Goal: Task Accomplishment & Management: Manage account settings

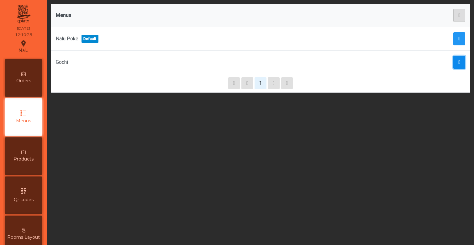
click at [461, 59] on button "button" at bounding box center [459, 62] width 12 height 13
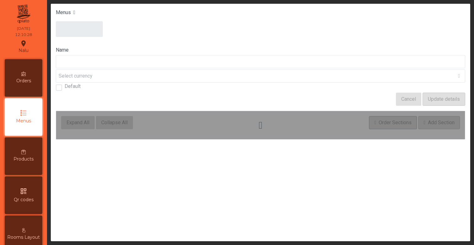
type input "*****"
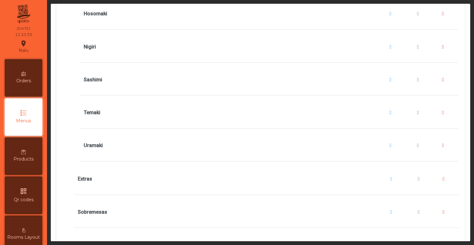
scroll to position [676, 0]
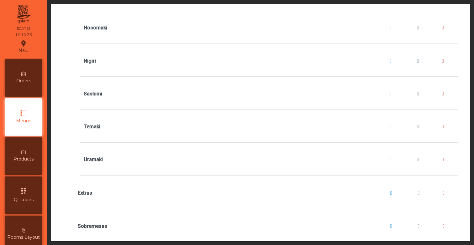
click at [25, 195] on icon "qr_code" at bounding box center [24, 192] width 8 height 8
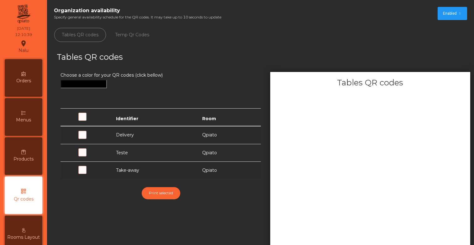
click at [28, 92] on div "Orders" at bounding box center [24, 78] width 38 height 38
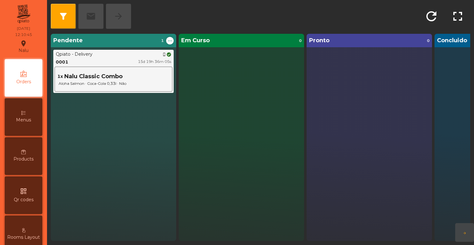
click at [33, 136] on div "Menus" at bounding box center [24, 117] width 38 height 38
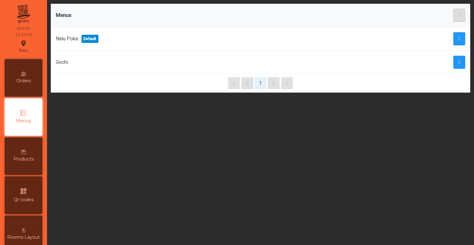
click at [33, 154] on div "Products" at bounding box center [24, 157] width 38 height 38
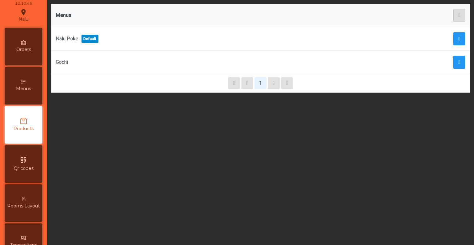
scroll to position [34, 0]
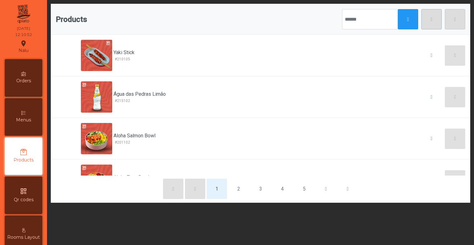
click at [33, 123] on div "Menus" at bounding box center [24, 117] width 38 height 38
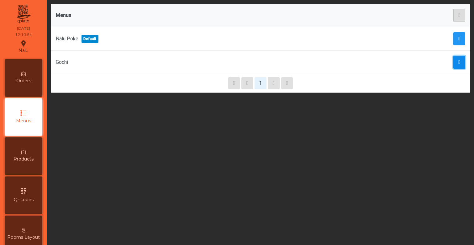
click at [458, 61] on span "button" at bounding box center [459, 62] width 2 height 5
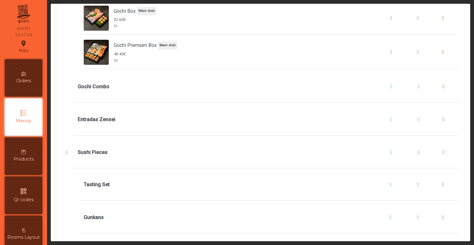
scroll to position [454, 0]
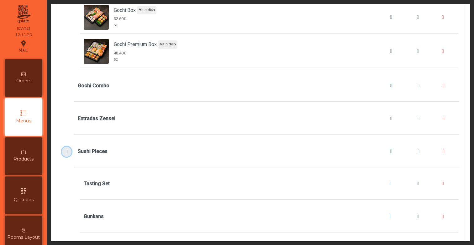
click at [63, 151] on button "Sushi Pieces" at bounding box center [67, 152] width 10 height 10
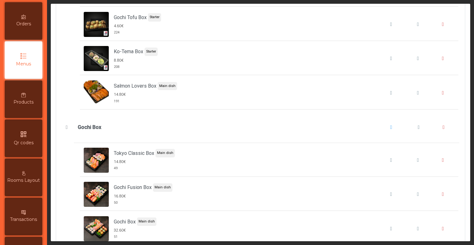
scroll to position [73, 0]
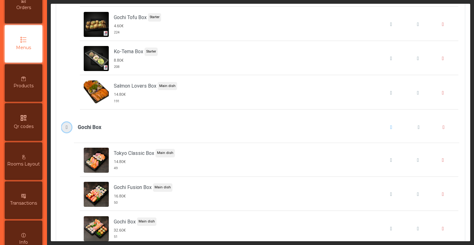
click at [66, 126] on span "Gochi Box" at bounding box center [67, 127] width 7 height 5
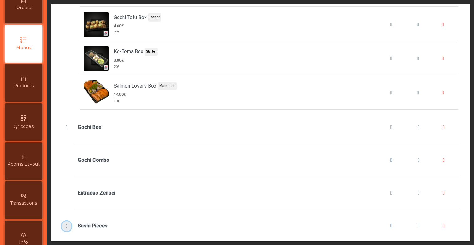
click at [68, 226] on span "Sushi Pieces" at bounding box center [67, 226] width 7 height 5
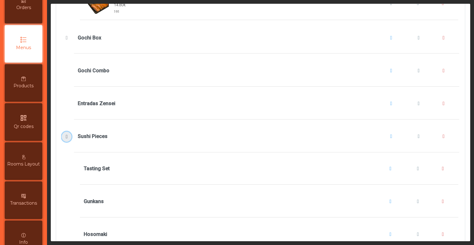
scroll to position [373, 0]
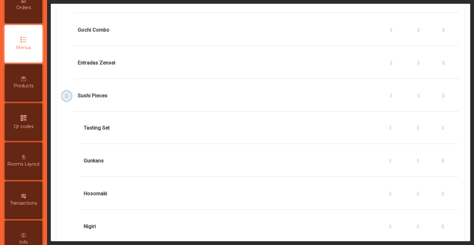
click at [64, 97] on span "Sushi Pieces" at bounding box center [67, 96] width 7 height 5
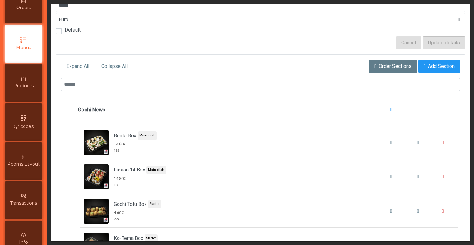
scroll to position [0, 0]
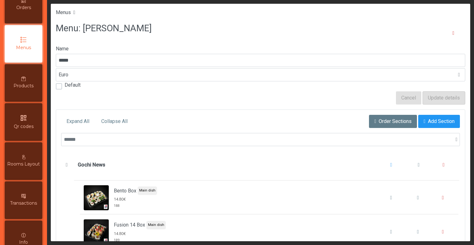
click at [121, 41] on div "Menu: [PERSON_NAME]" at bounding box center [260, 33] width 409 height 24
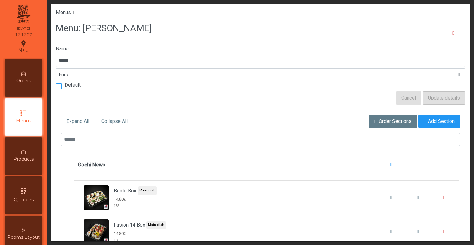
click at [60, 87] on div at bounding box center [59, 86] width 6 height 6
click at [434, 101] on span "Update details" at bounding box center [444, 98] width 32 height 8
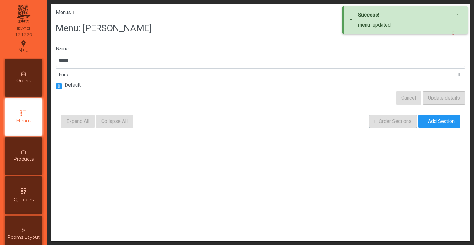
click at [21, 111] on icon at bounding box center [23, 113] width 6 height 6
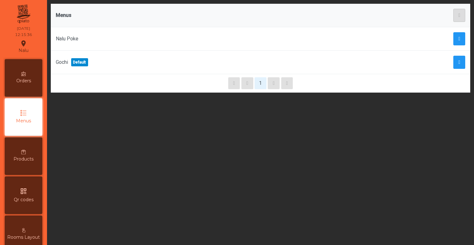
click at [172, 27] on th "Menus" at bounding box center [189, 15] width 276 height 23
click at [83, 55] on td "Gochi Default" at bounding box center [189, 62] width 276 height 23
click at [24, 193] on icon "qr_code" at bounding box center [24, 192] width 8 height 8
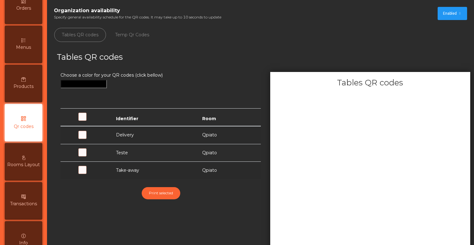
scroll to position [73, 0]
click at [92, 174] on span at bounding box center [92, 174] width 0 height 0
click at [359, 28] on ul "Tables QR codes Temp Qr Codes" at bounding box center [260, 34] width 419 height 23
click at [319, 31] on ul "Tables QR codes Temp Qr Codes" at bounding box center [260, 34] width 419 height 23
click at [261, 53] on div "Tables QR codes" at bounding box center [157, 61] width 211 height 21
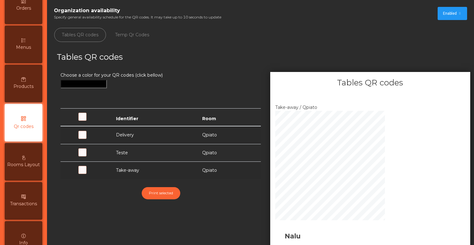
click at [326, 36] on ul "Tables QR codes Temp Qr Codes" at bounding box center [260, 34] width 419 height 23
click at [354, 46] on app-qr-list "Organization availability Specify general availability schedule for the QR code…" at bounding box center [260, 135] width 419 height 262
click at [298, 58] on div "Tables QR codes" at bounding box center [263, 61] width 423 height 21
click at [311, 50] on app-qr-list "Organization availability Specify general availability schedule for the QR code…" at bounding box center [260, 135] width 419 height 262
click at [92, 138] on span at bounding box center [92, 138] width 0 height 0
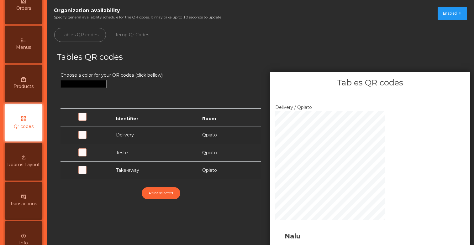
click at [92, 174] on span at bounding box center [92, 174] width 0 height 0
